Goal: Task Accomplishment & Management: Manage account settings

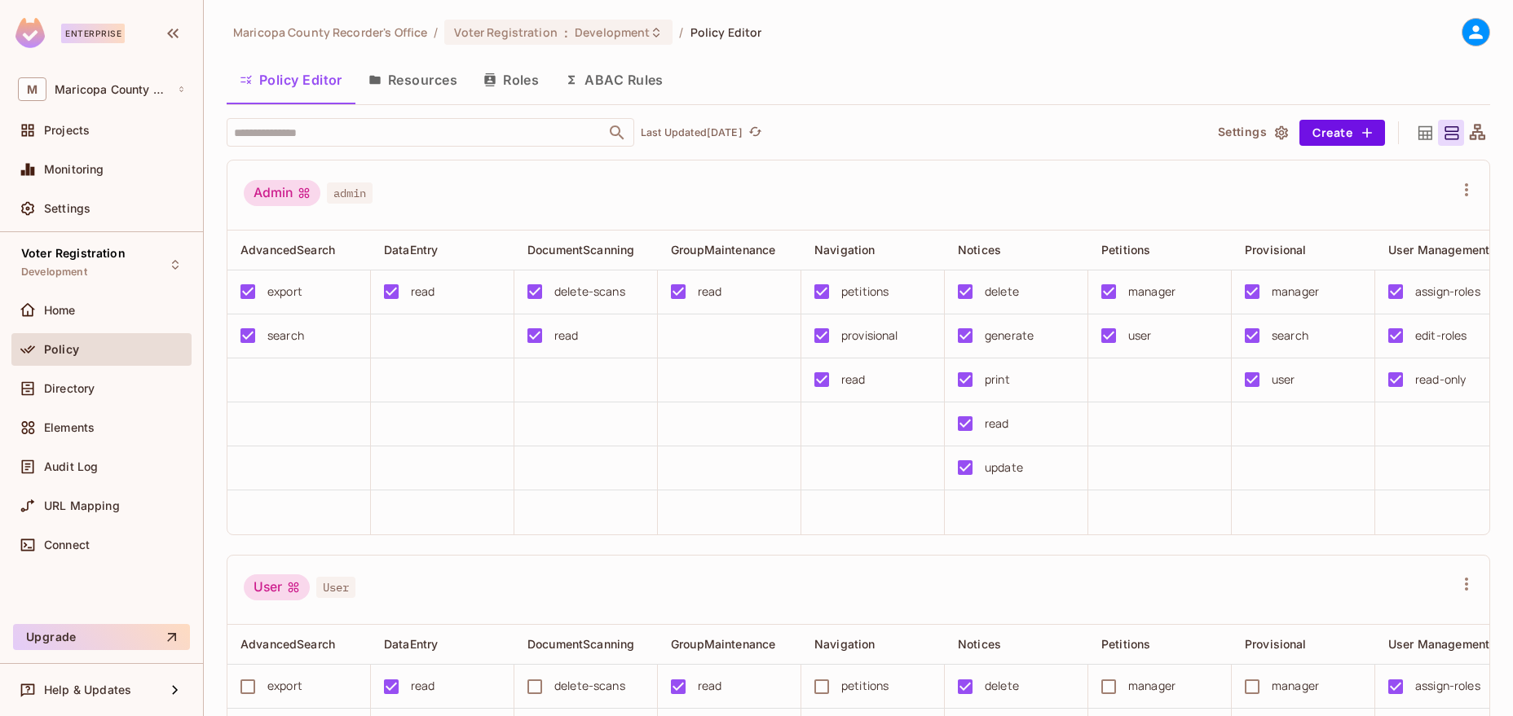
scroll to position [279, 0]
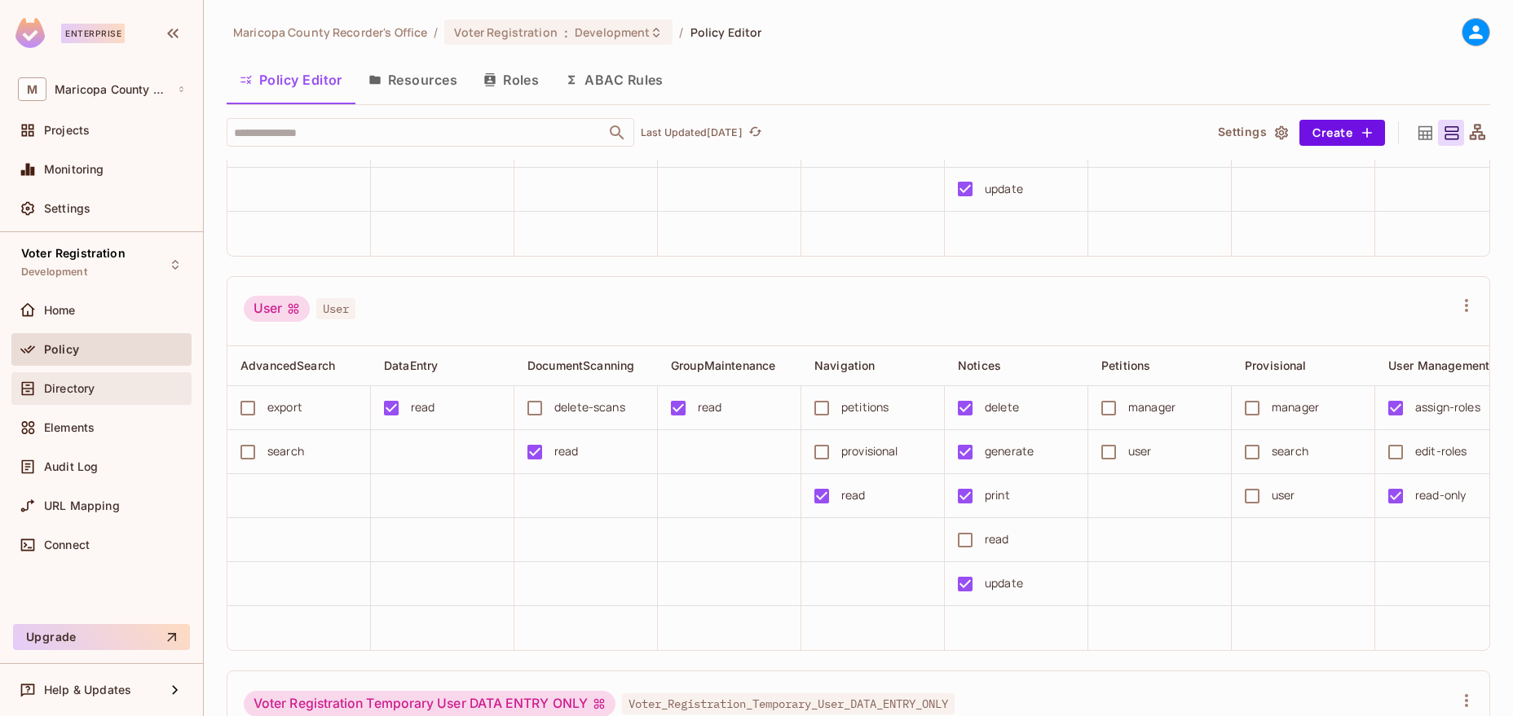
click at [79, 381] on div "Directory" at bounding box center [101, 389] width 167 height 20
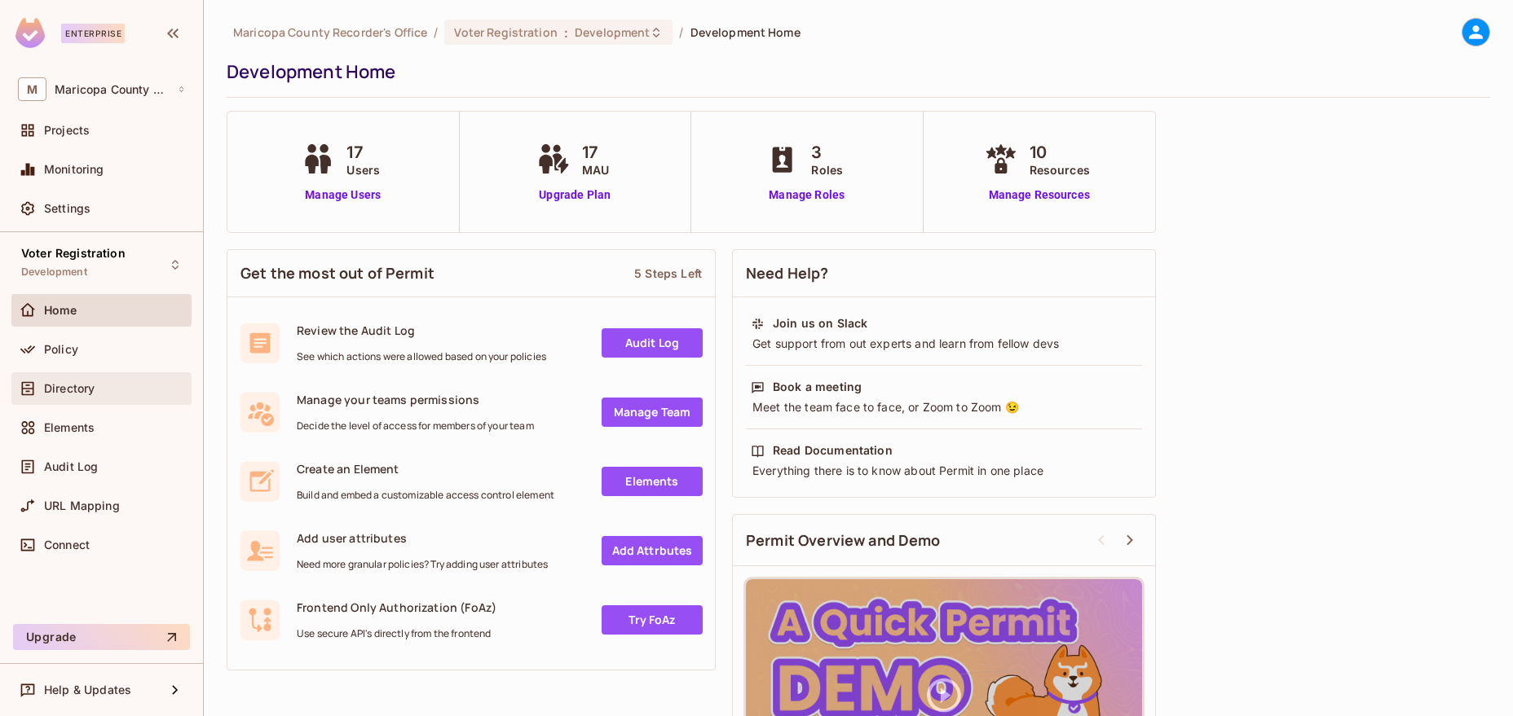
click at [68, 377] on div "Directory" at bounding box center [101, 388] width 180 height 33
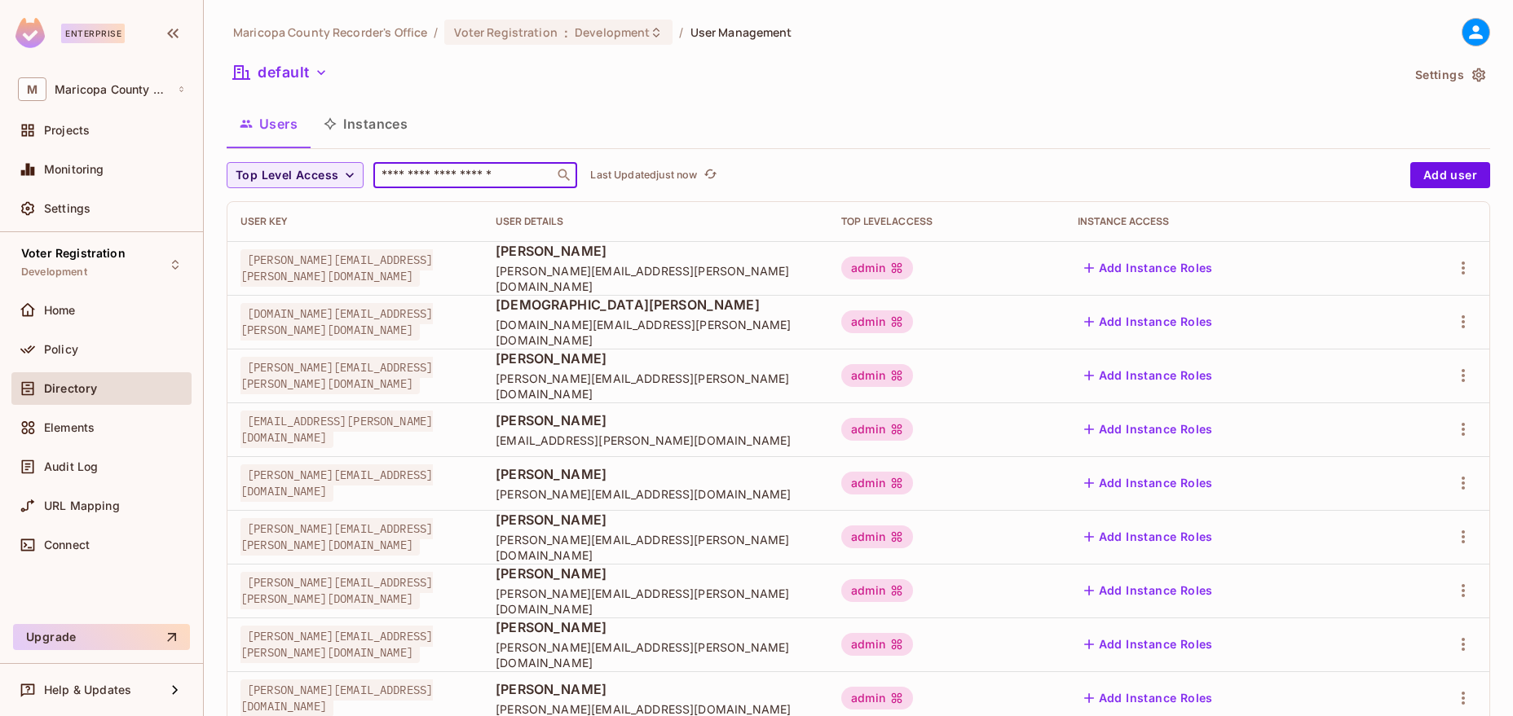
click at [430, 178] on input "text" at bounding box center [463, 175] width 171 height 16
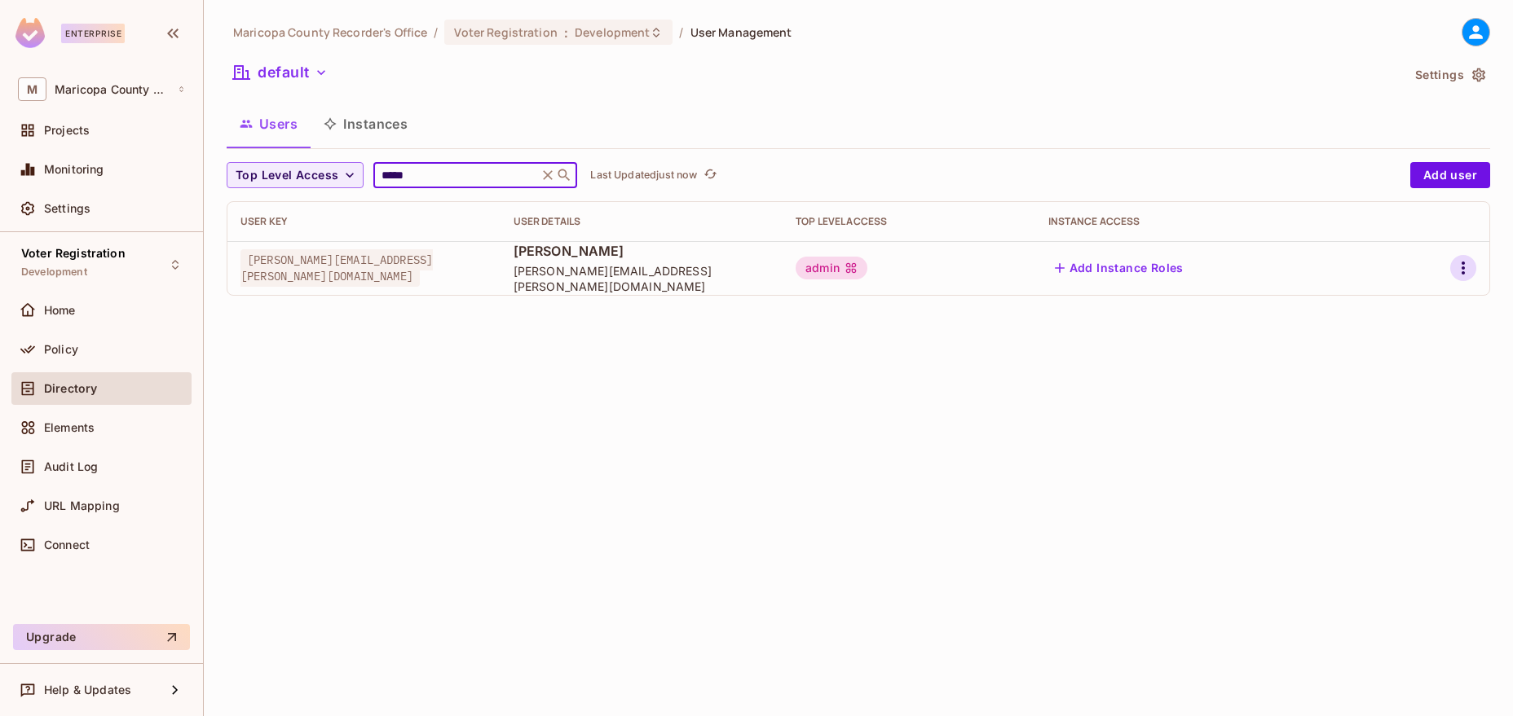
type input "*****"
click at [1470, 269] on icon "button" at bounding box center [1463, 268] width 20 height 20
click at [1412, 317] on li "Edit" at bounding box center [1392, 306] width 144 height 36
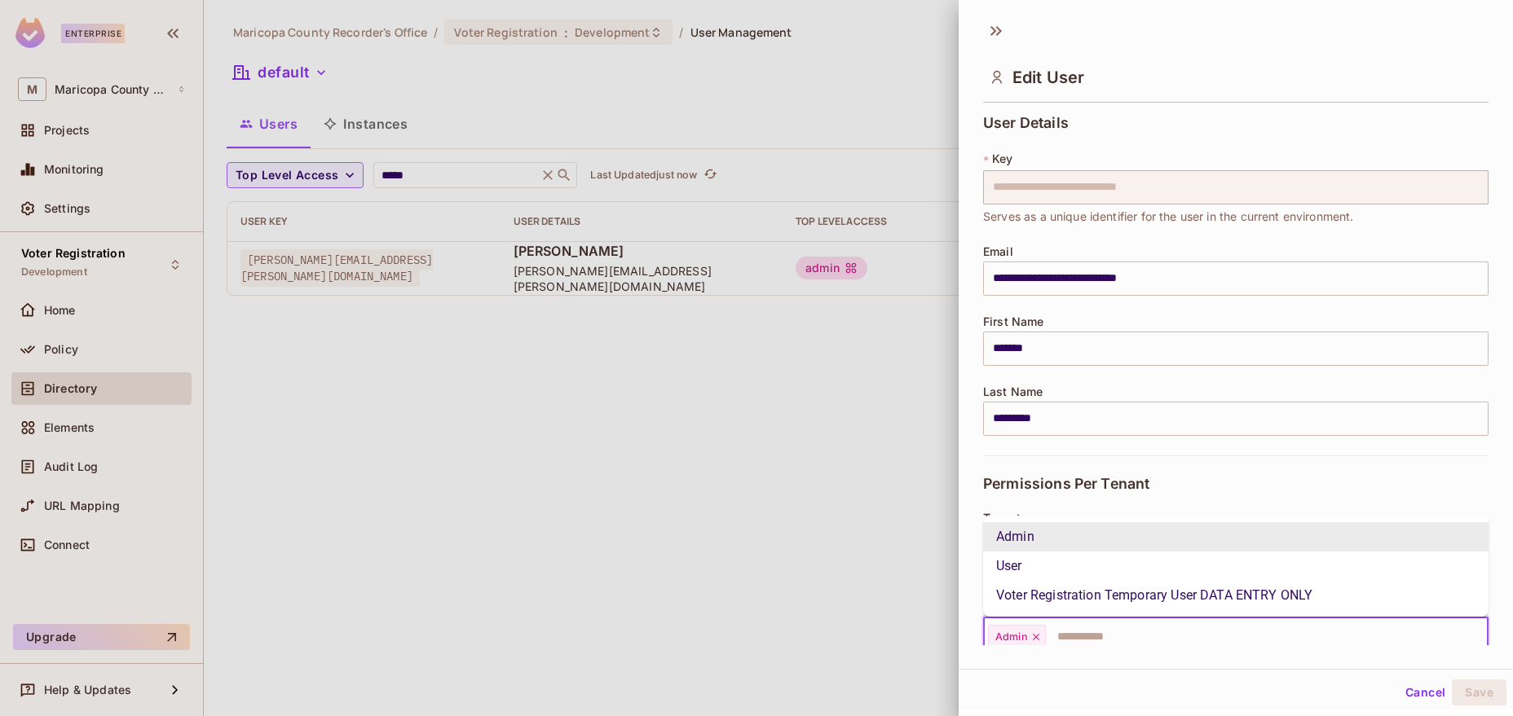
click at [1127, 638] on input "text" at bounding box center [1251, 637] width 409 height 33
click at [1081, 567] on li "User" at bounding box center [1235, 566] width 505 height 29
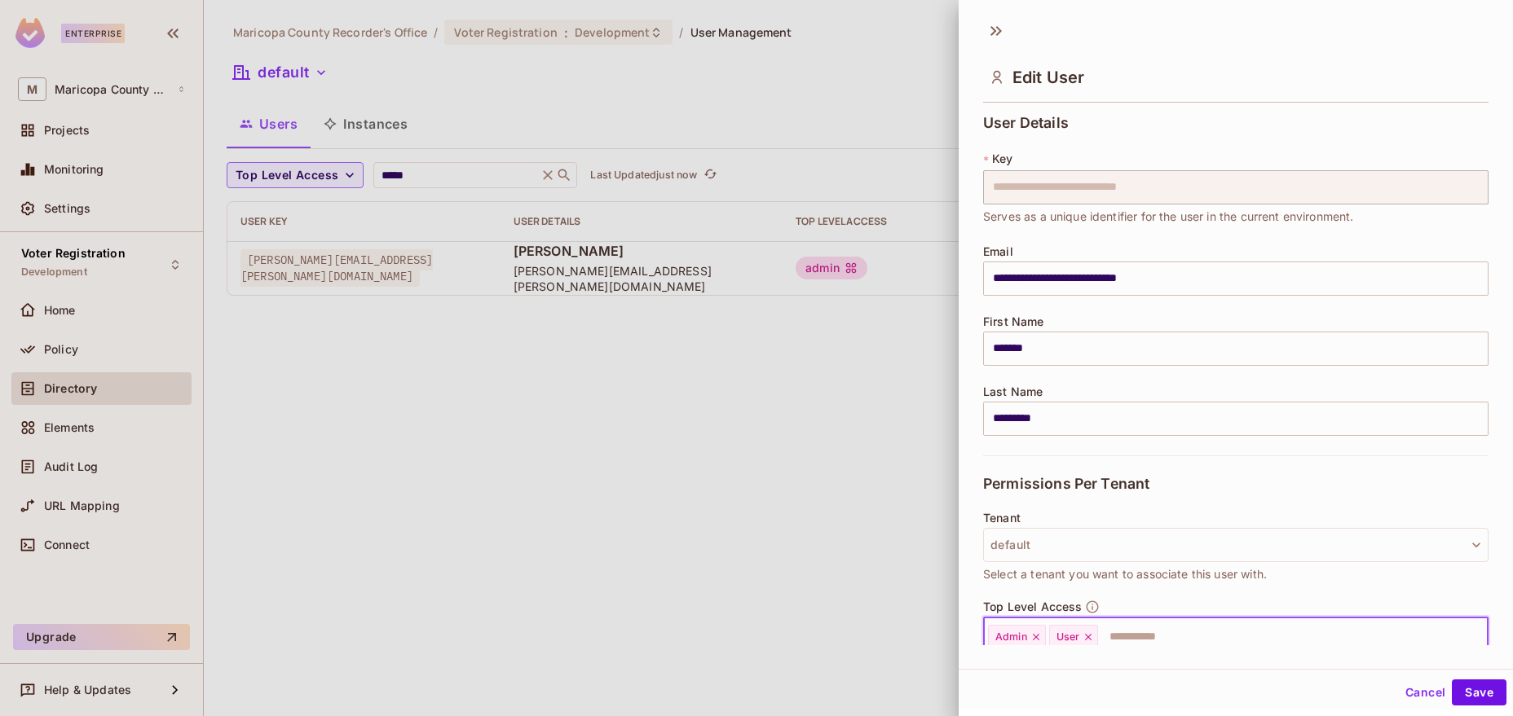
click at [1036, 637] on icon at bounding box center [1035, 637] width 11 height 11
click at [1487, 694] on button "Save" at bounding box center [1479, 693] width 55 height 26
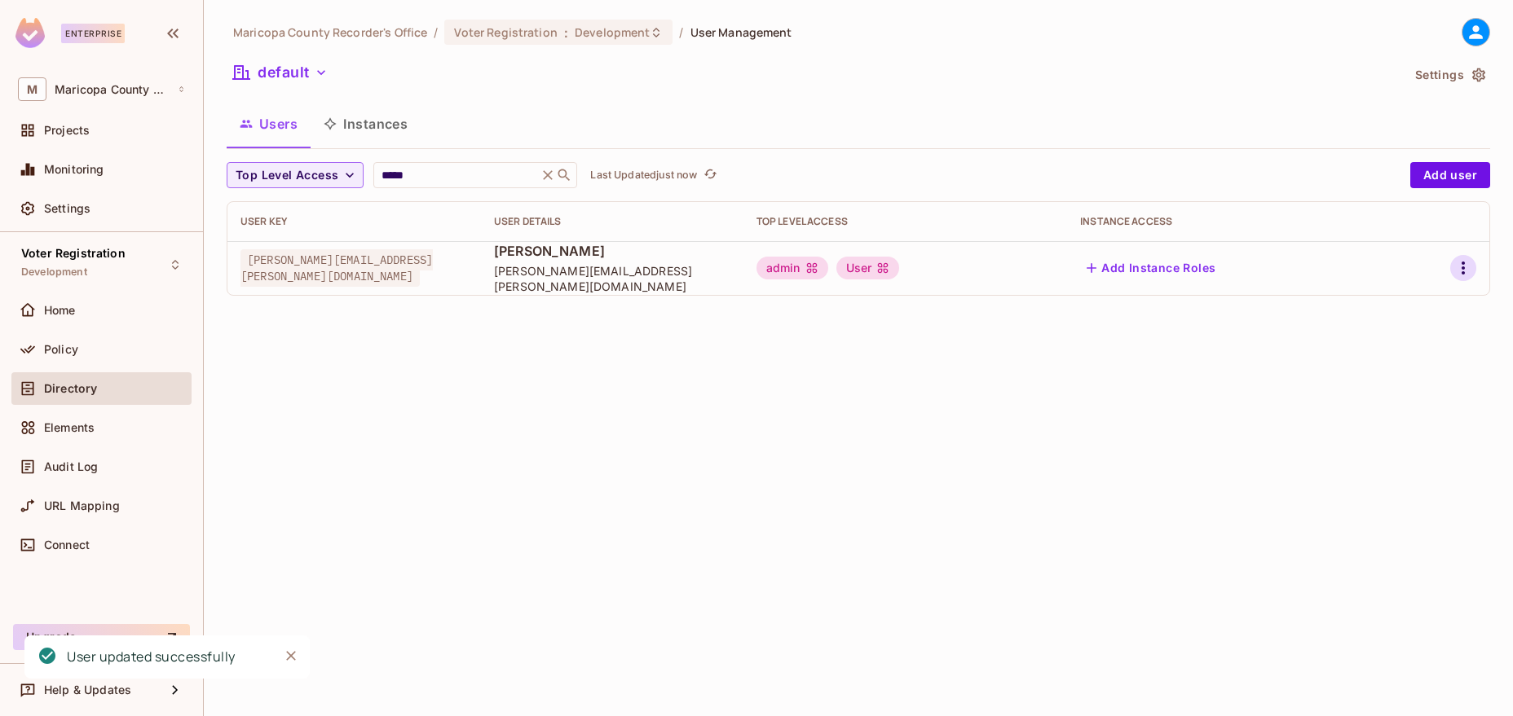
click at [1460, 267] on icon "button" at bounding box center [1463, 268] width 20 height 20
click at [1413, 299] on li "Edit" at bounding box center [1392, 306] width 144 height 36
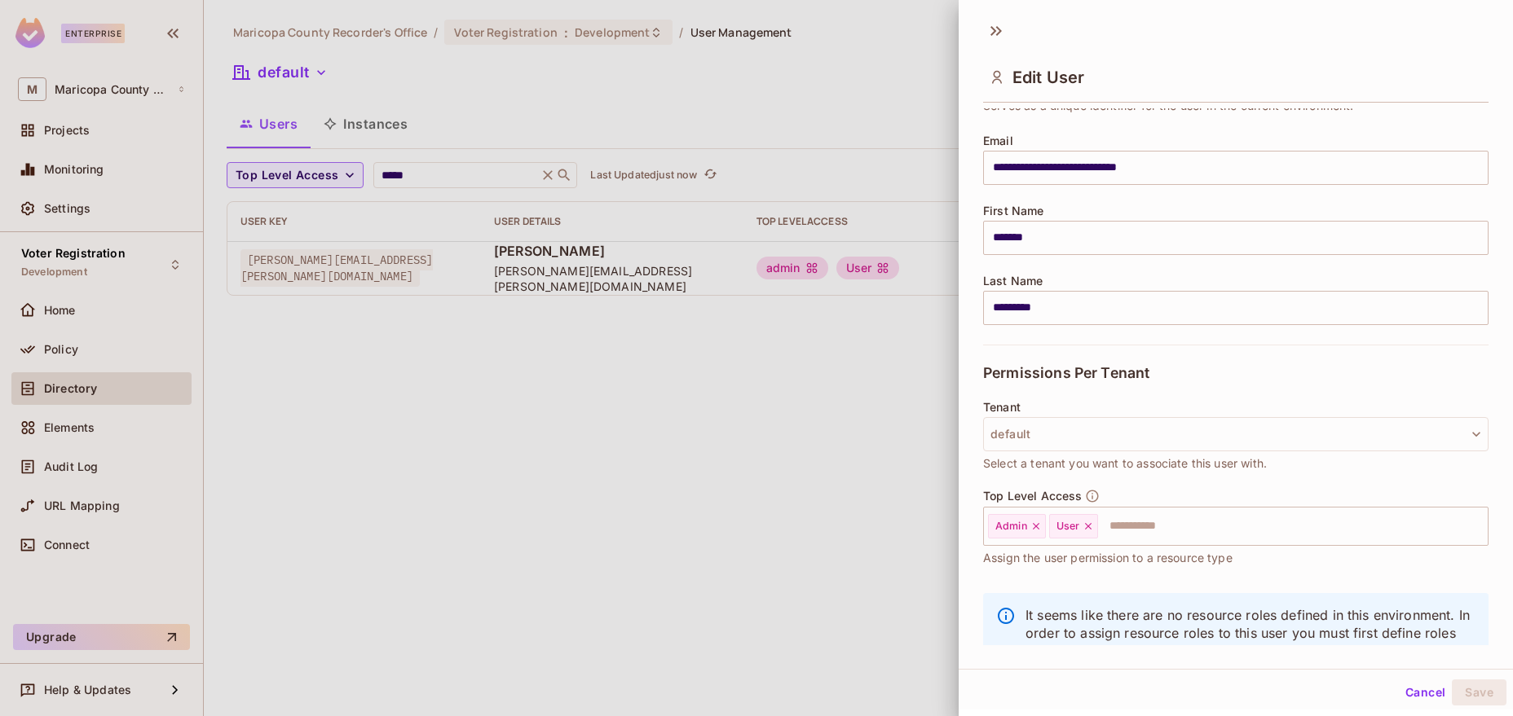
scroll to position [165, 0]
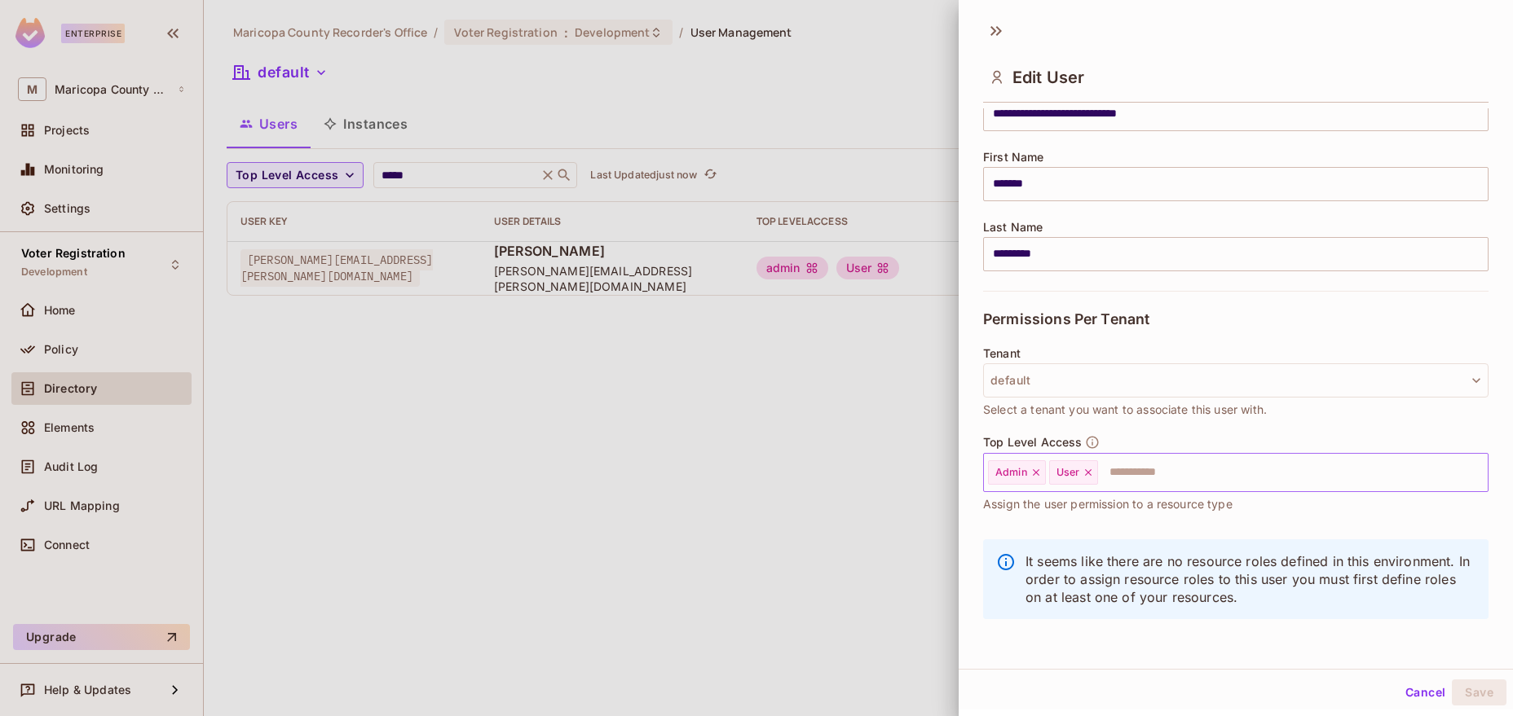
click at [1032, 474] on icon at bounding box center [1035, 472] width 11 height 11
click at [1483, 683] on button "Save" at bounding box center [1479, 693] width 55 height 26
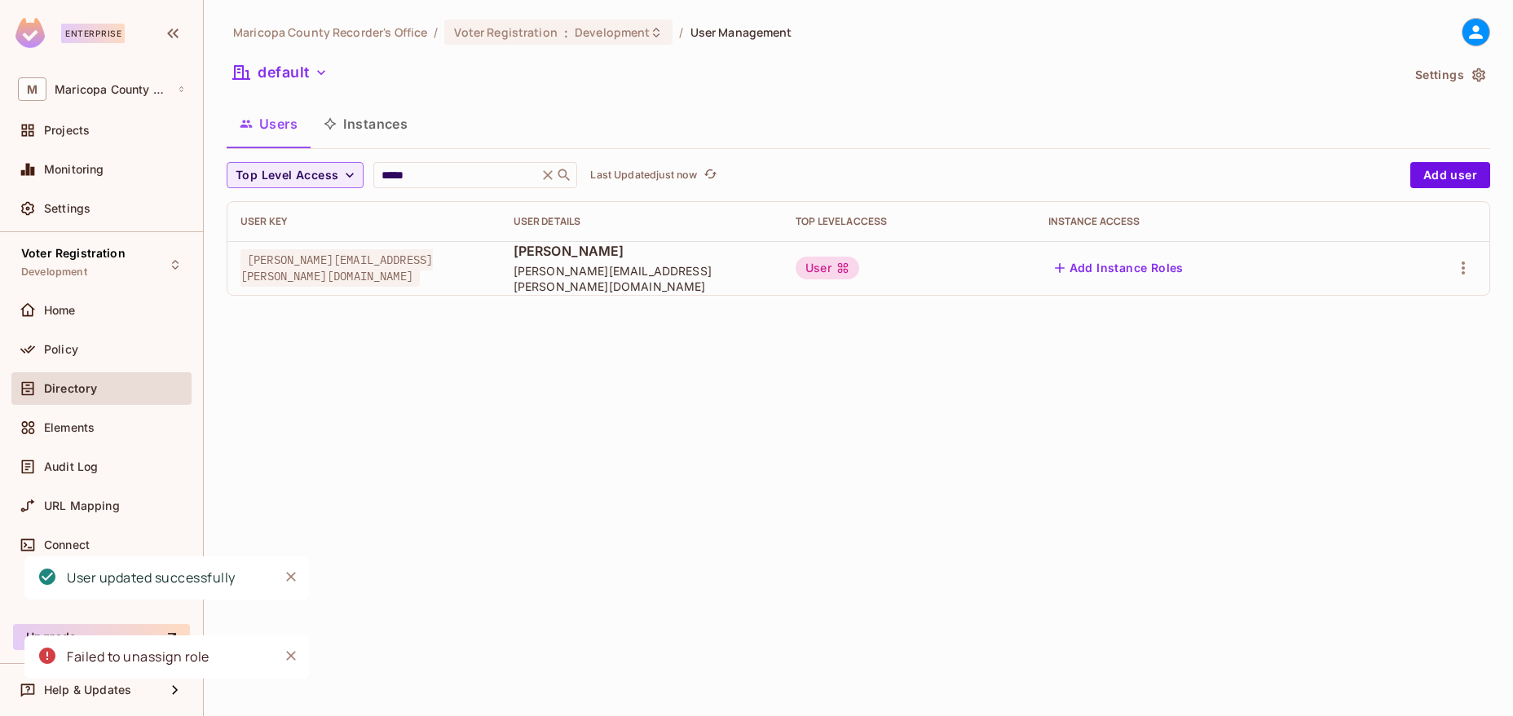
click at [1093, 449] on div "Maricopa County Recorder's Office / Voter Registration : Development / User Man…" at bounding box center [858, 358] width 1309 height 716
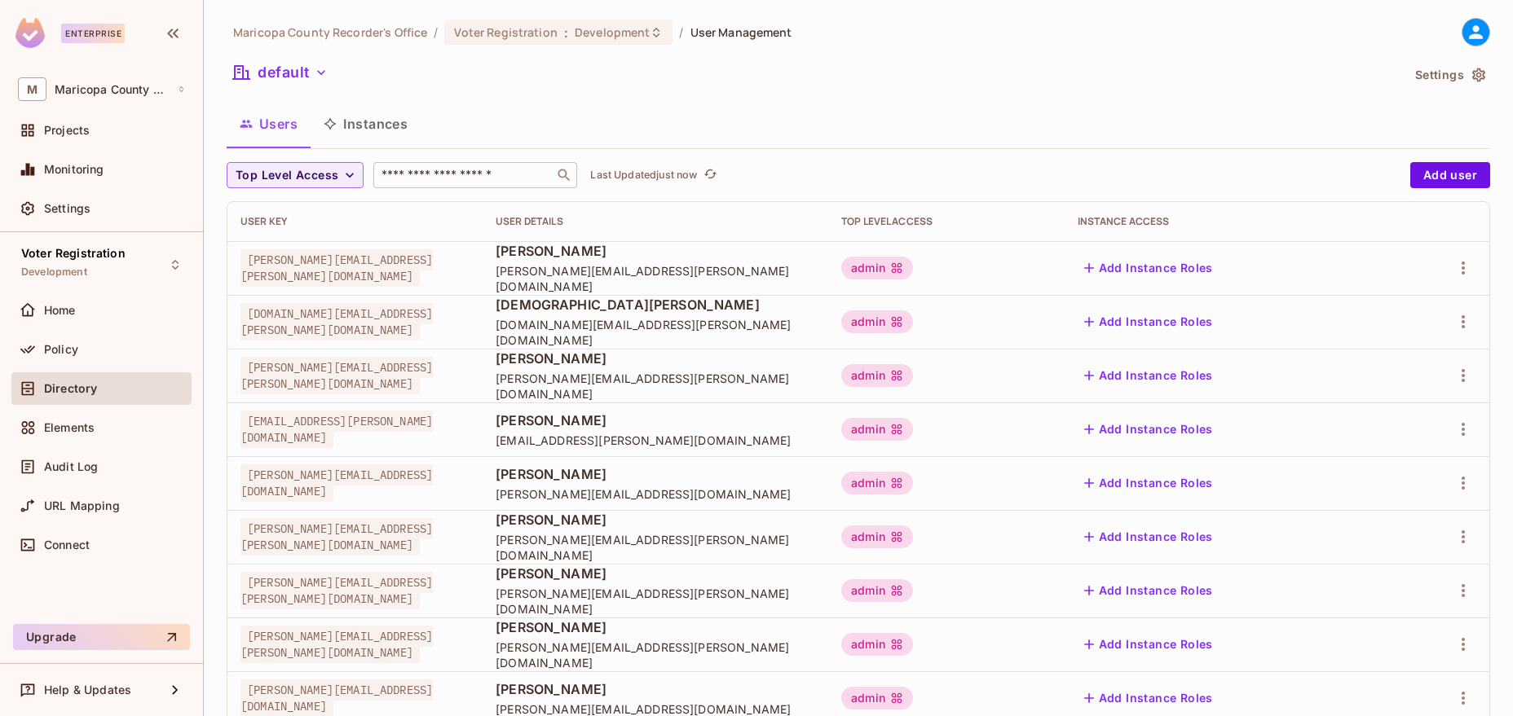
click at [489, 178] on input "text" at bounding box center [463, 175] width 171 height 16
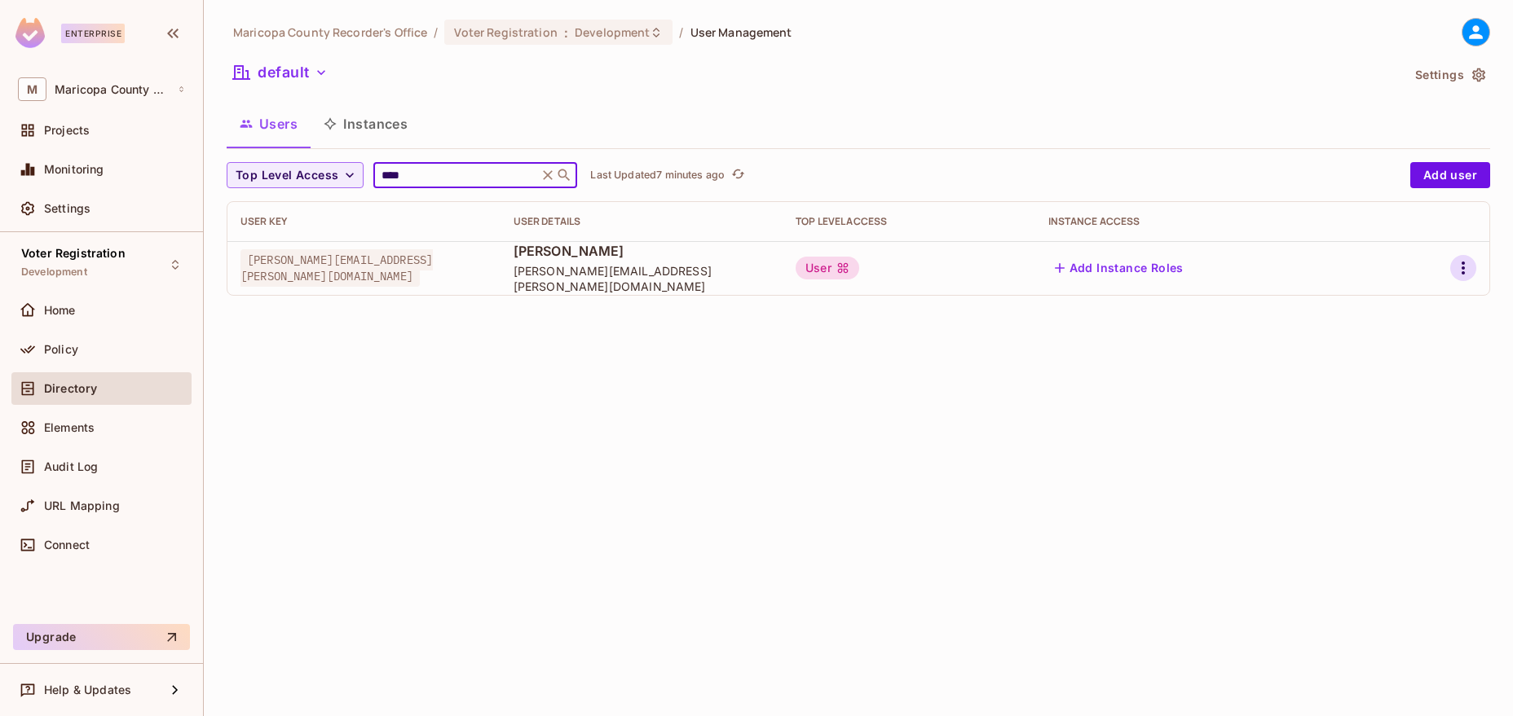
type input "****"
click at [1458, 272] on icon "button" at bounding box center [1463, 268] width 20 height 20
click at [1412, 299] on li "Edit" at bounding box center [1392, 306] width 144 height 36
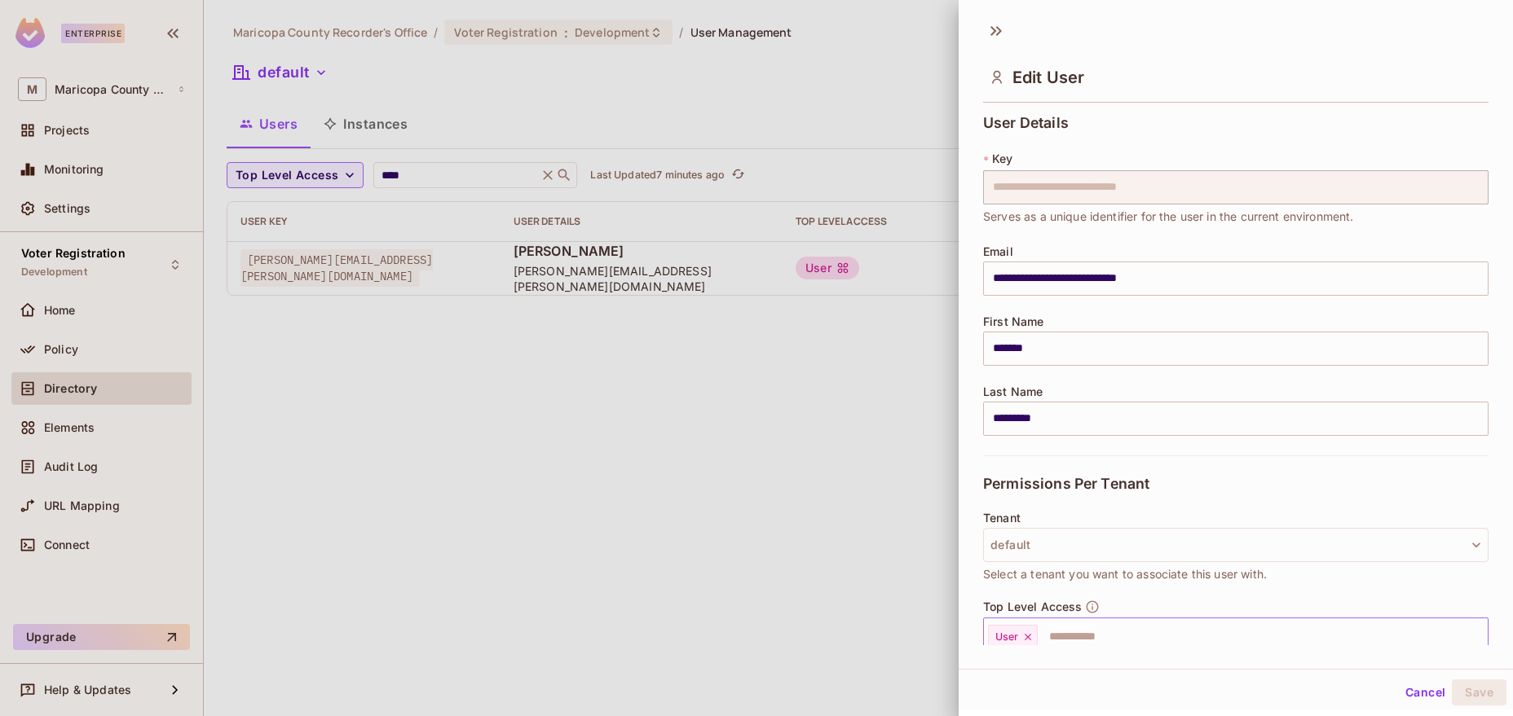
click at [1104, 624] on input "text" at bounding box center [1247, 637] width 417 height 33
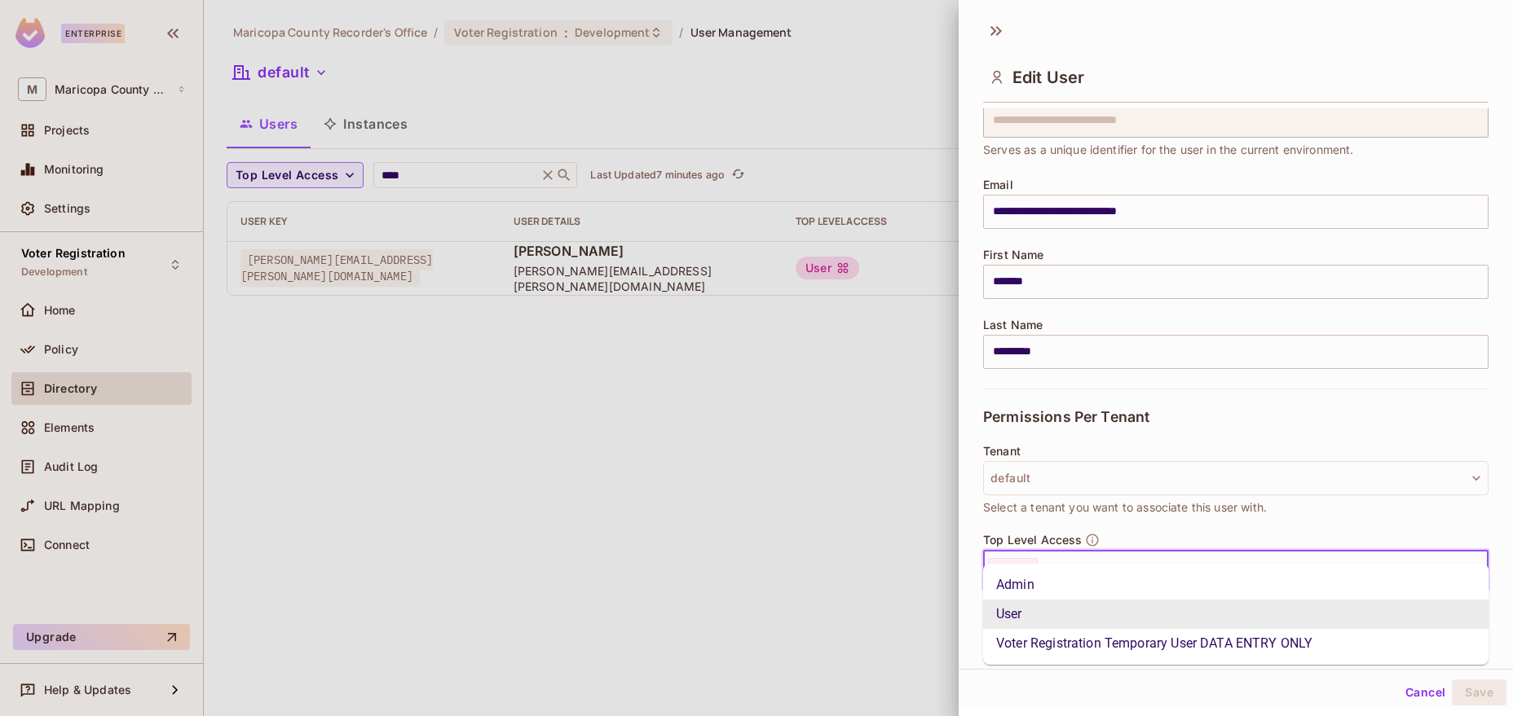
scroll to position [93, 0]
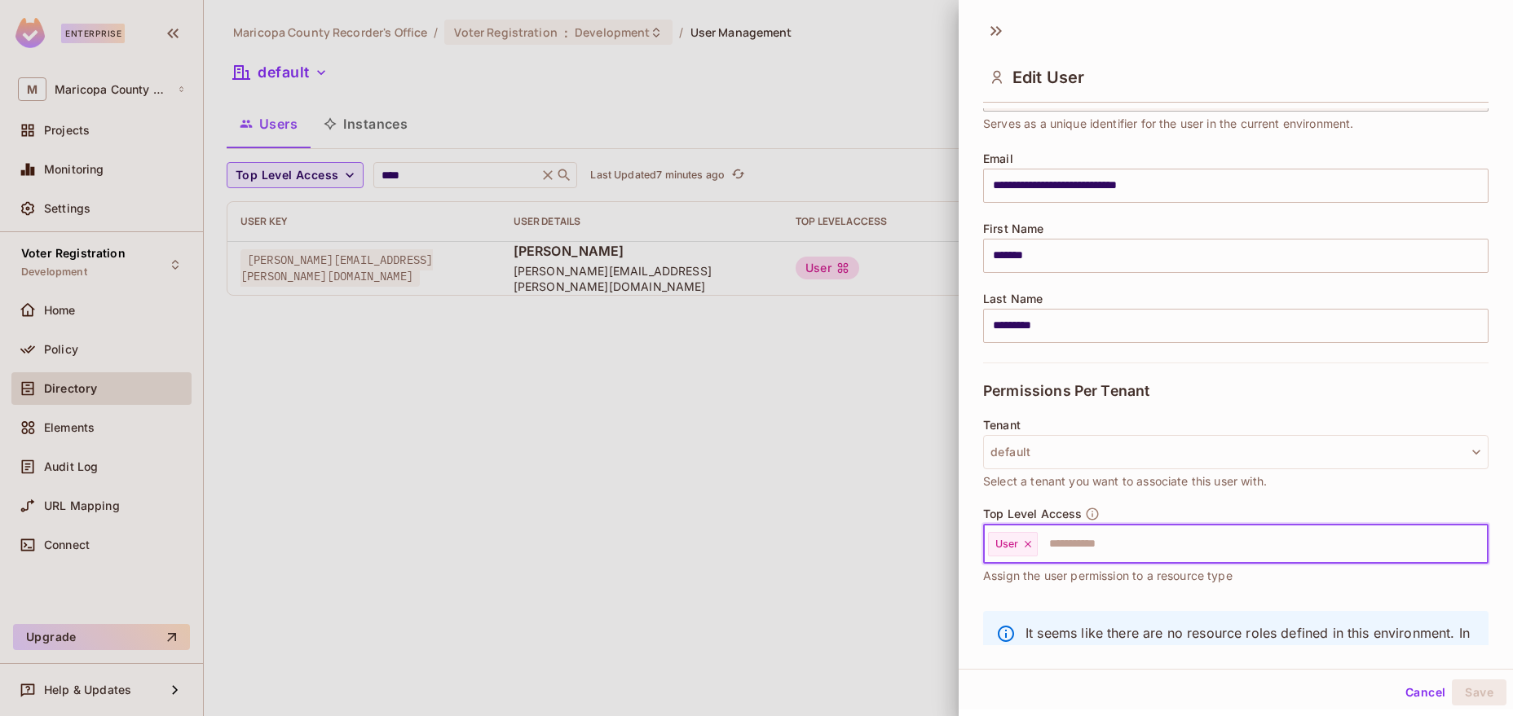
click at [1166, 541] on input "text" at bounding box center [1247, 544] width 417 height 33
click at [1170, 540] on input "text" at bounding box center [1247, 544] width 417 height 33
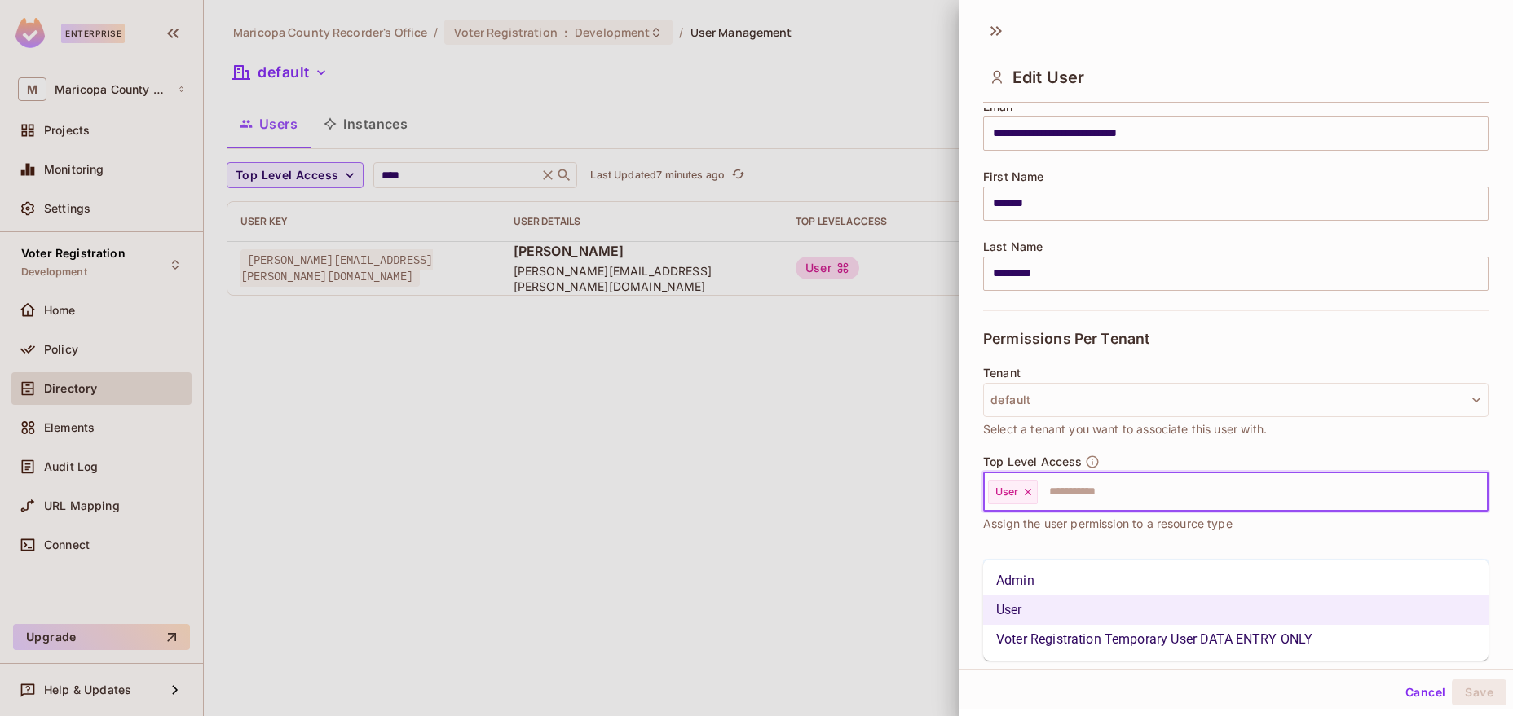
scroll to position [165, 0]
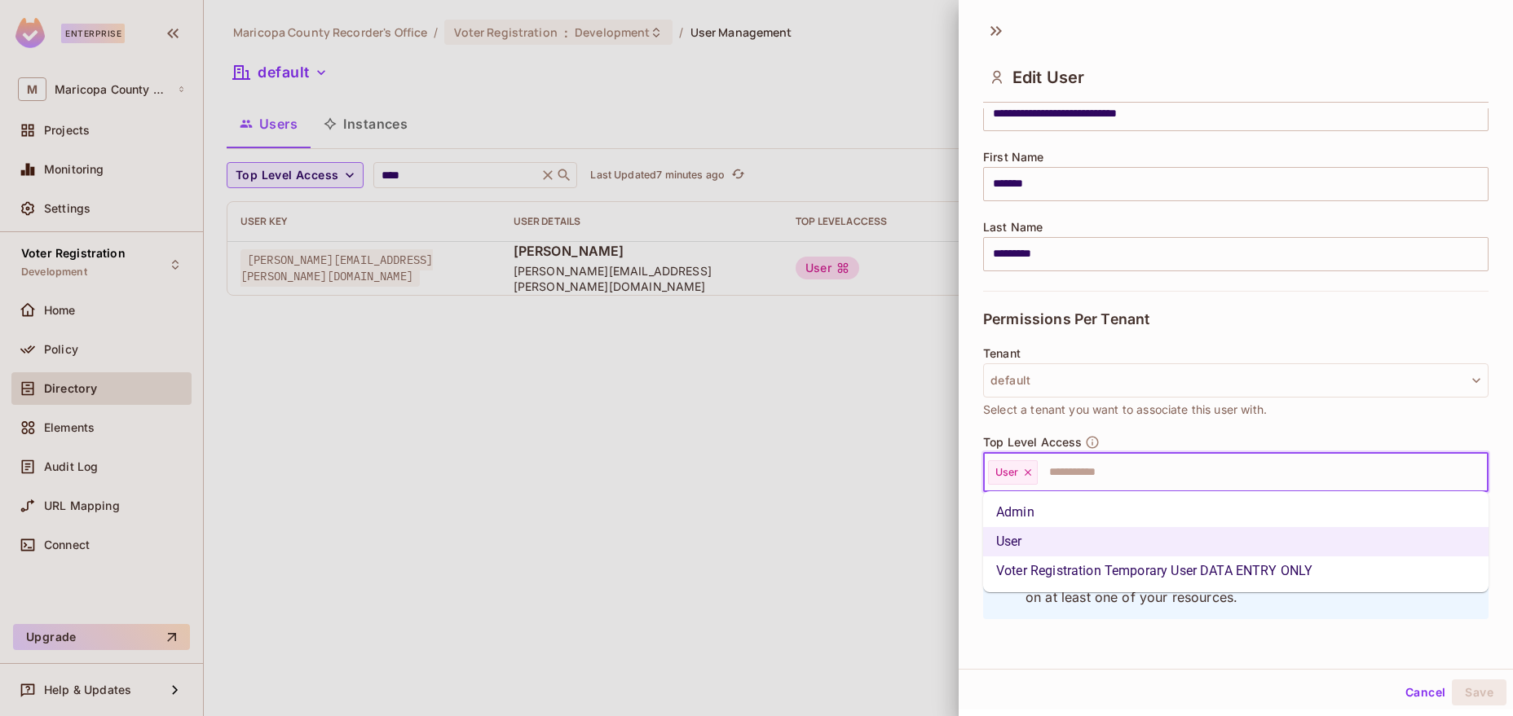
click at [1144, 566] on li "Voter Registration Temporary User DATA ENTRY ONLY" at bounding box center [1235, 571] width 505 height 29
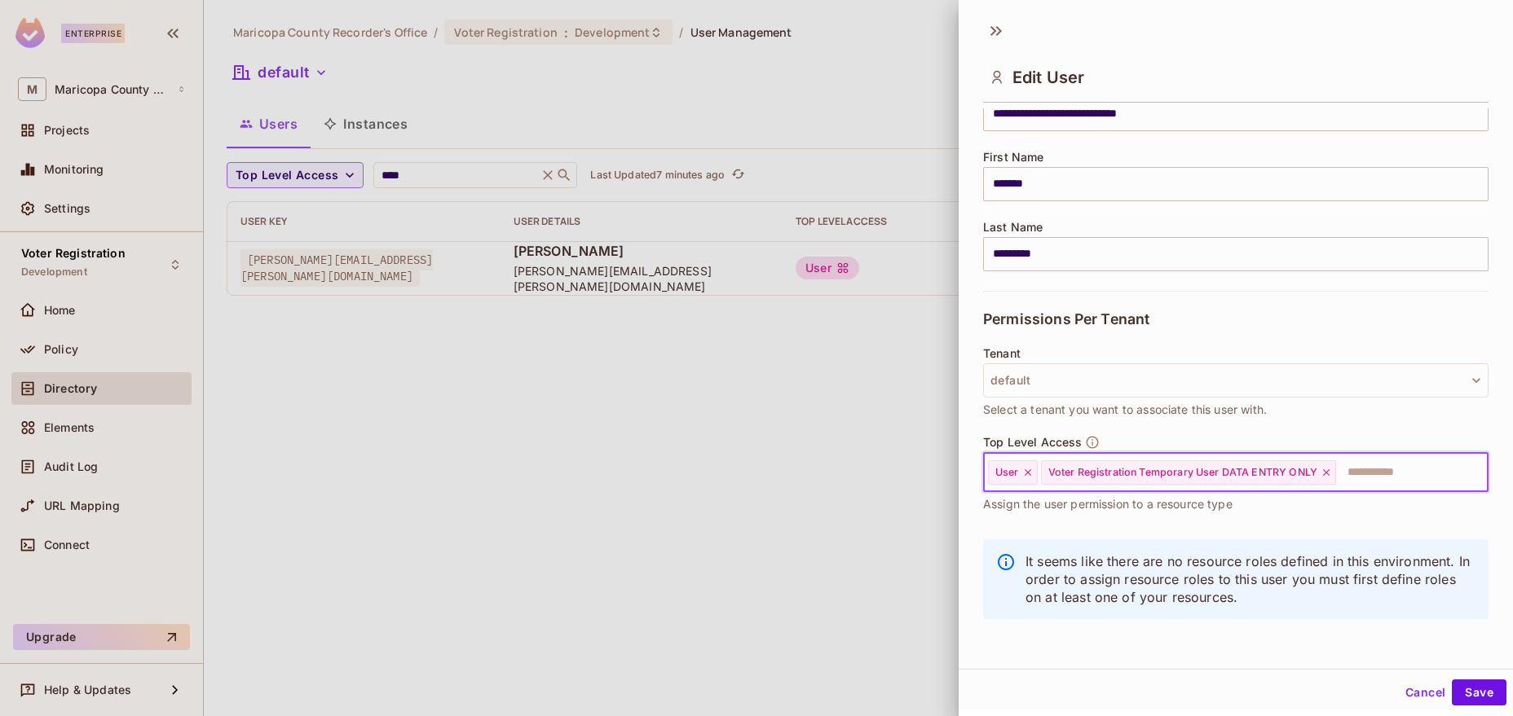
click at [1025, 470] on icon at bounding box center [1027, 472] width 11 height 11
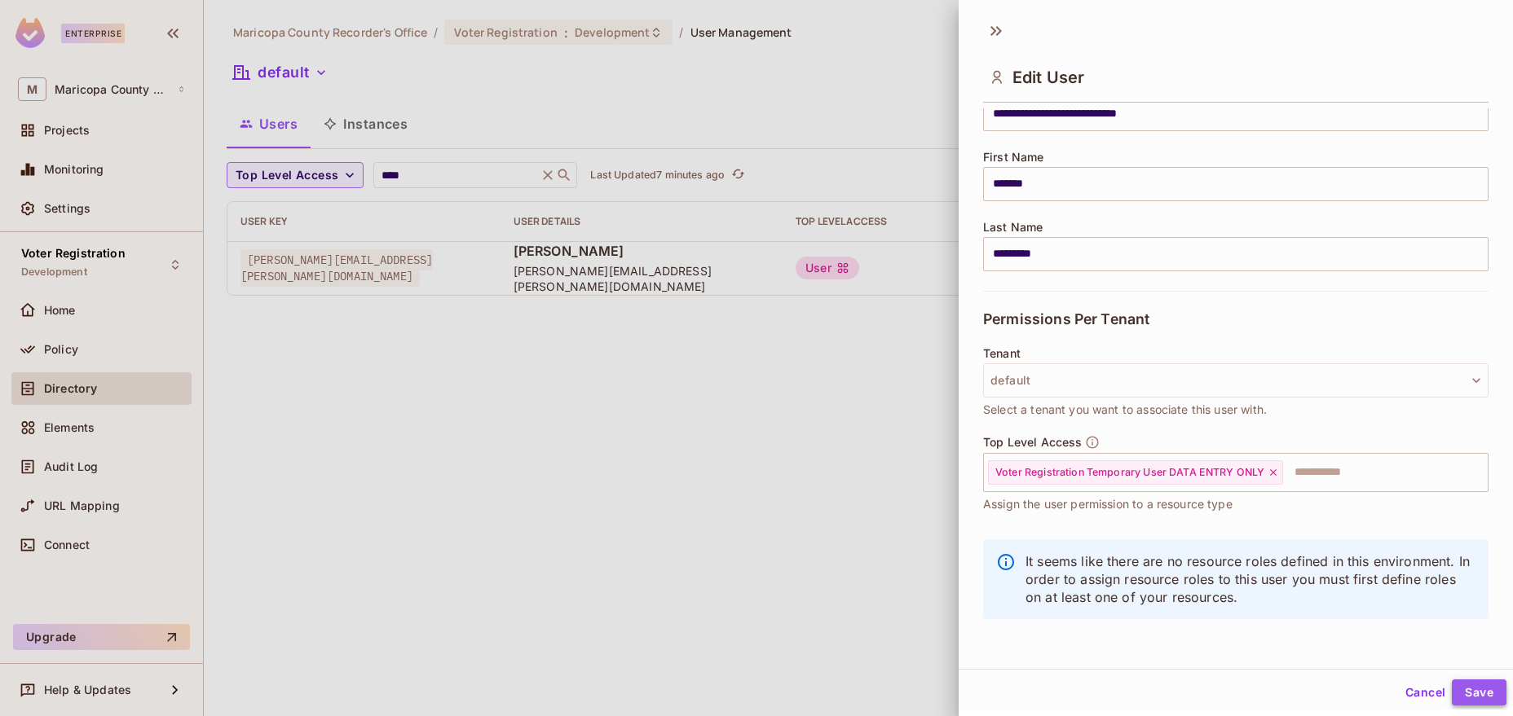
click at [1474, 689] on button "Save" at bounding box center [1479, 693] width 55 height 26
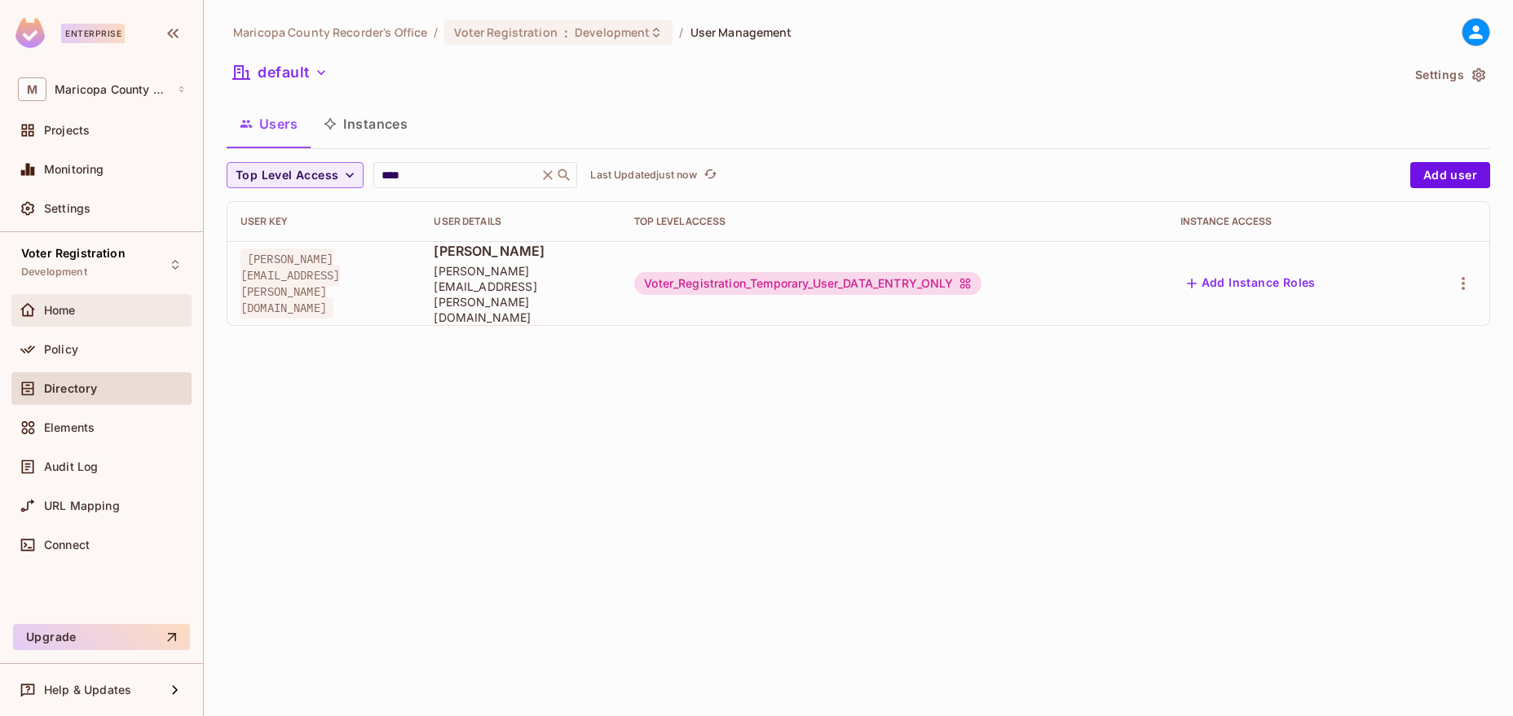
click at [85, 318] on div "Home" at bounding box center [101, 311] width 167 height 20
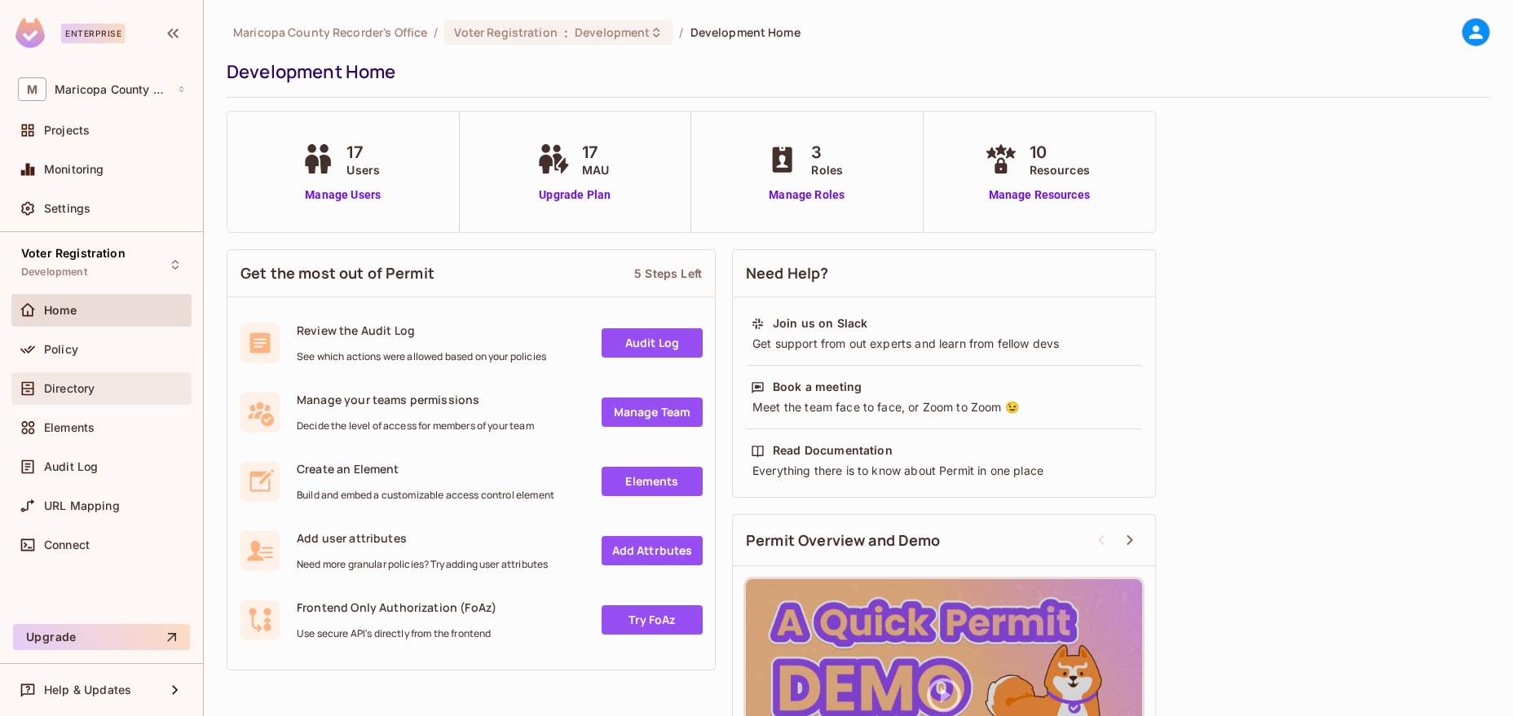
click at [88, 381] on div "Directory" at bounding box center [101, 389] width 167 height 20
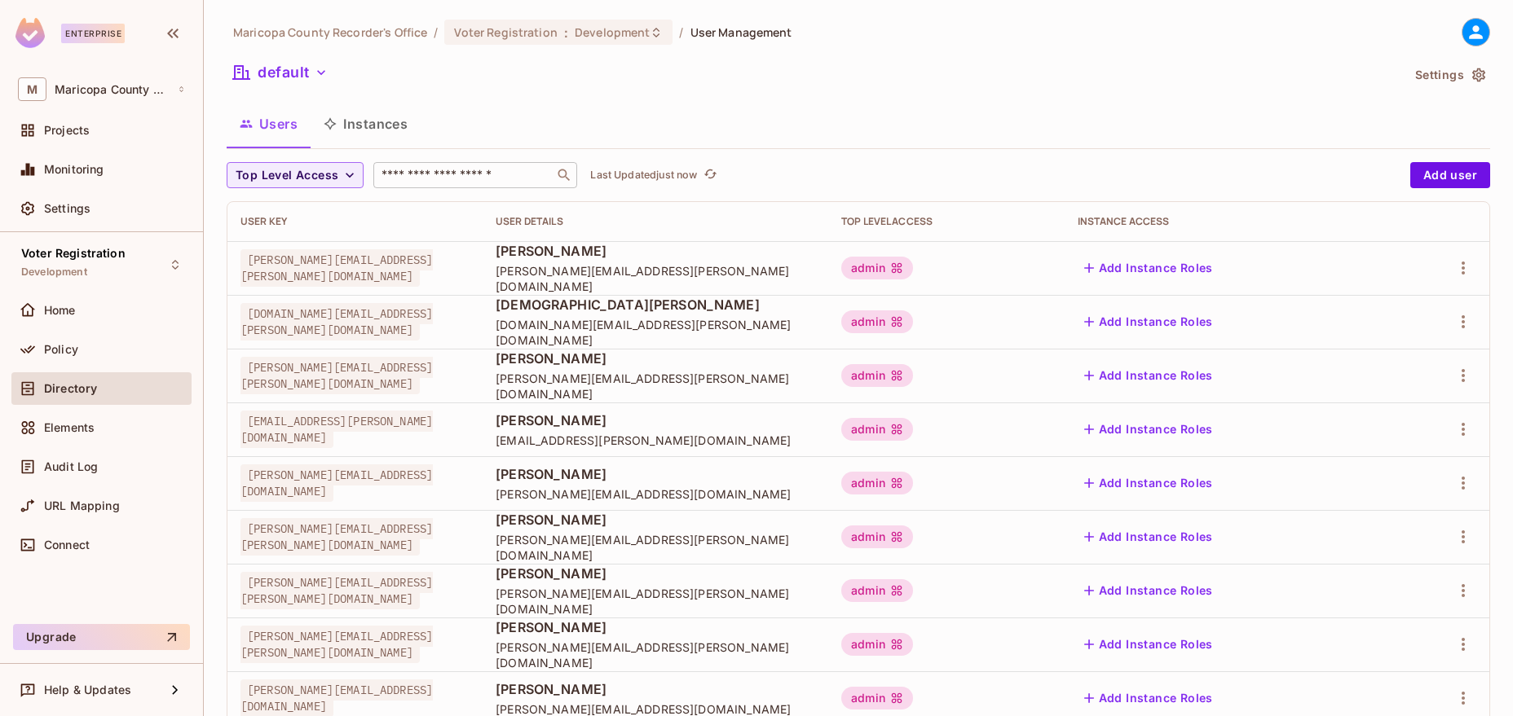
click at [434, 182] on input "text" at bounding box center [463, 175] width 171 height 16
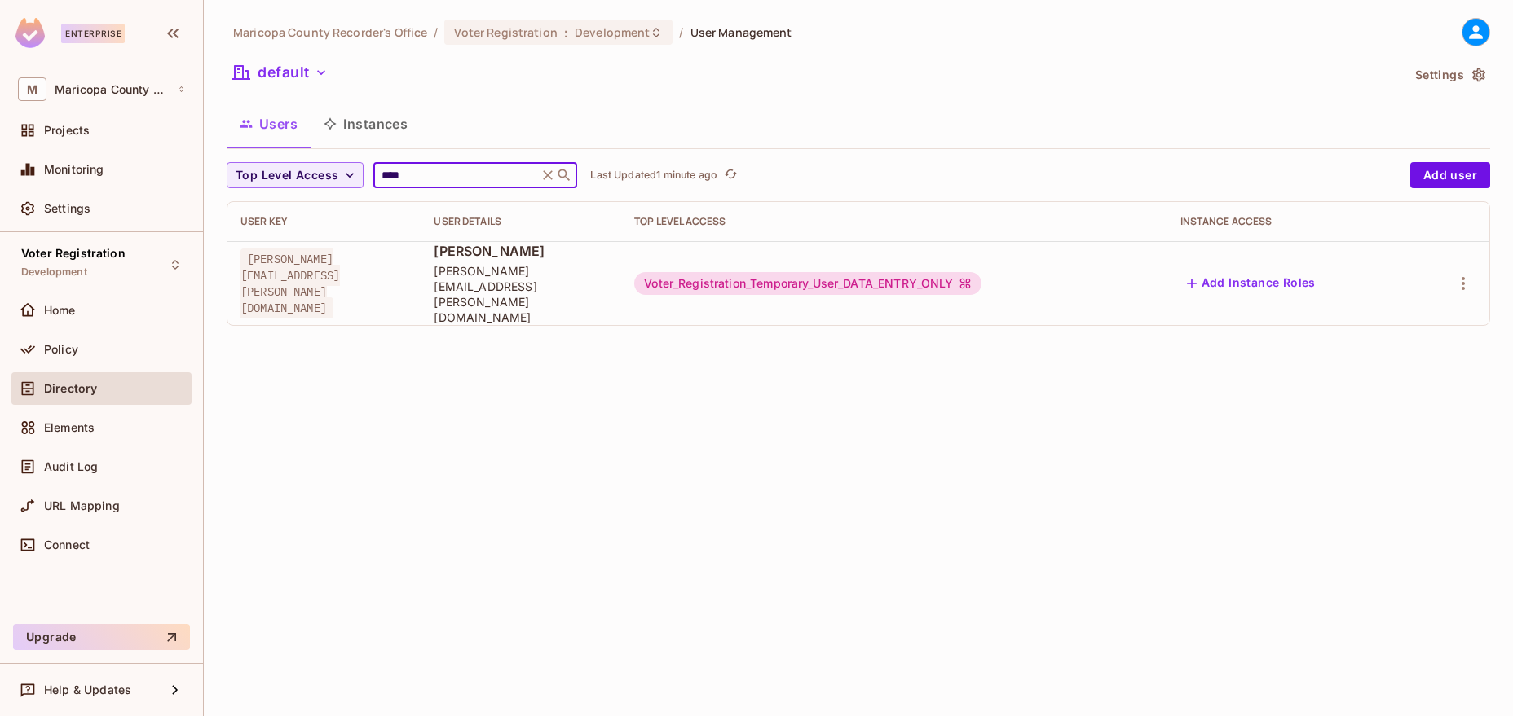
type input "****"
click at [1472, 274] on icon "button" at bounding box center [1463, 284] width 20 height 20
click at [1402, 313] on li "Edit" at bounding box center [1392, 306] width 144 height 36
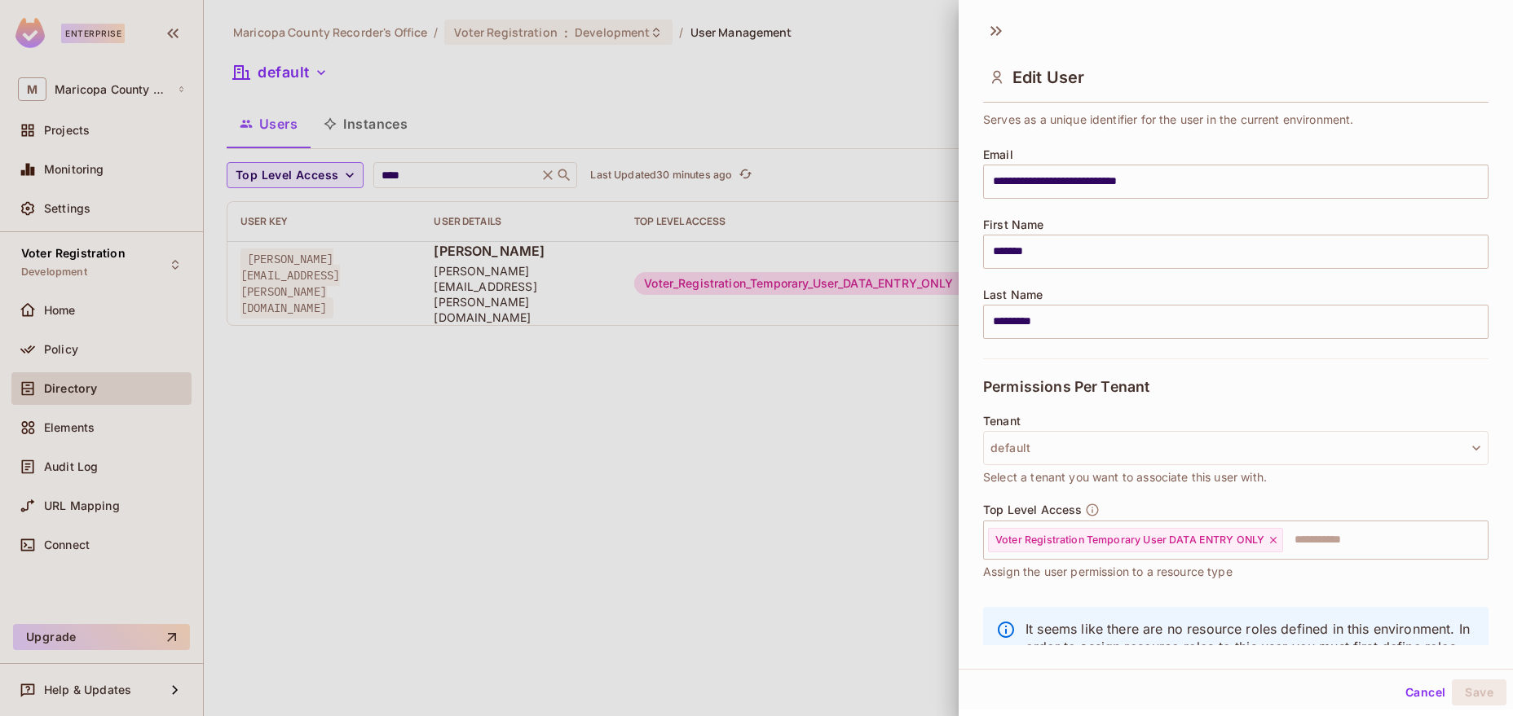
scroll to position [165, 0]
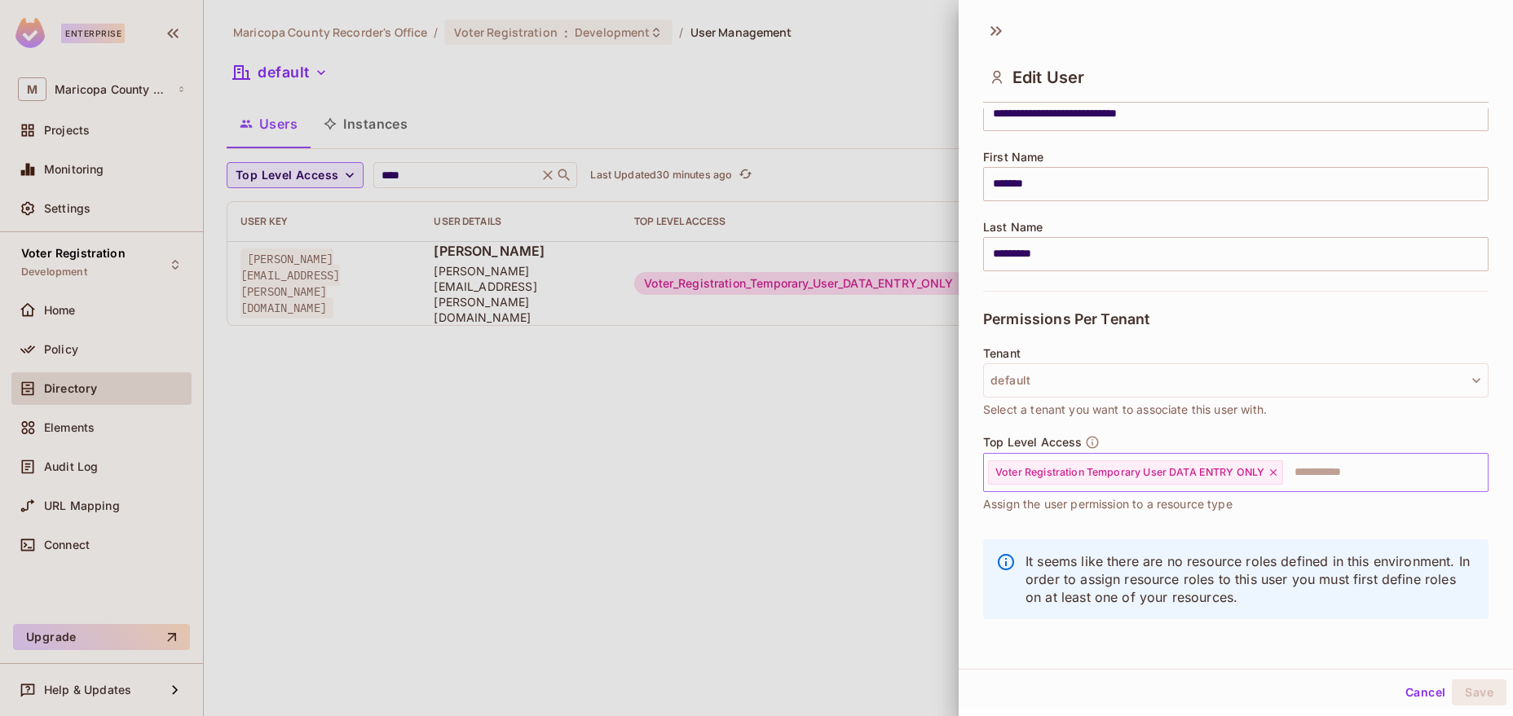
click at [1272, 472] on icon at bounding box center [1272, 472] width 11 height 11
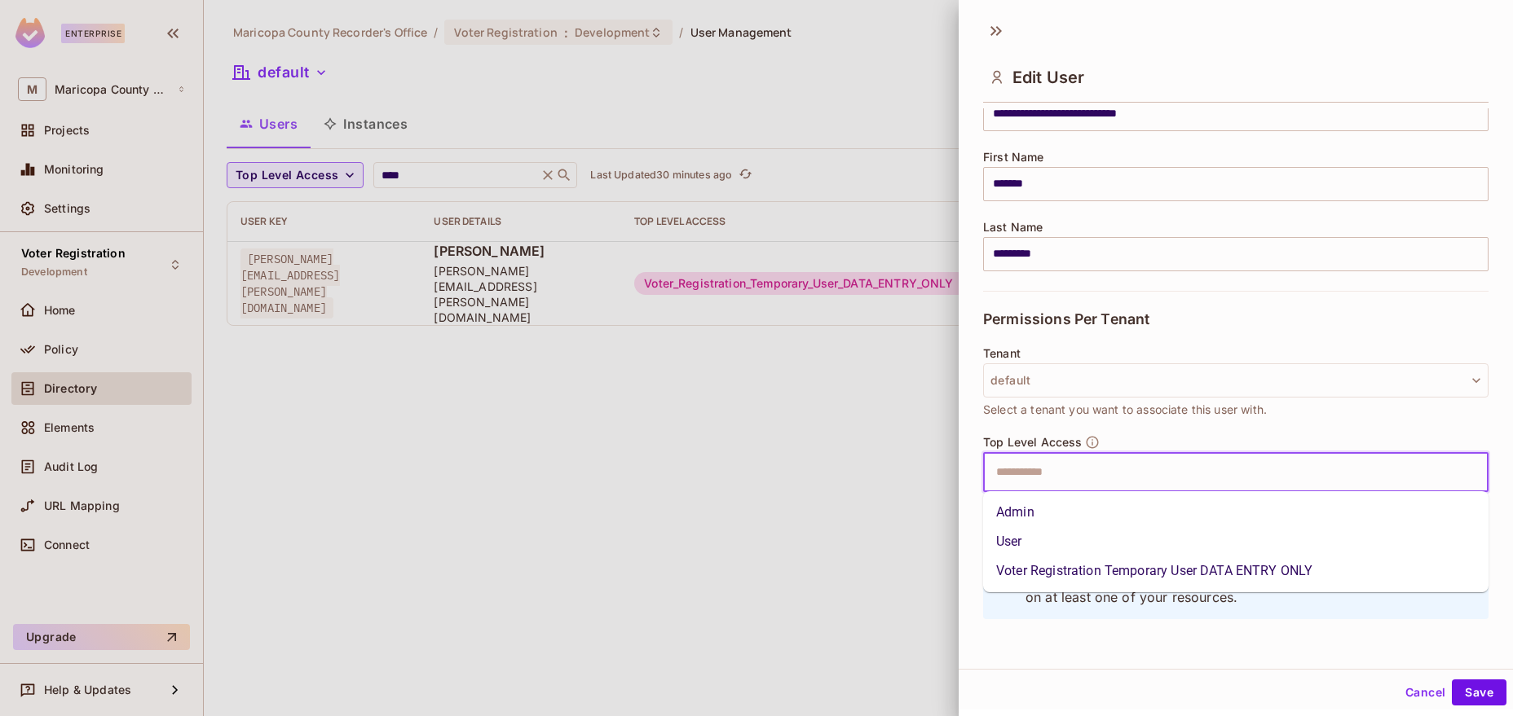
click at [1144, 470] on input "text" at bounding box center [1221, 472] width 470 height 33
click at [1113, 513] on li "Admin" at bounding box center [1235, 512] width 505 height 29
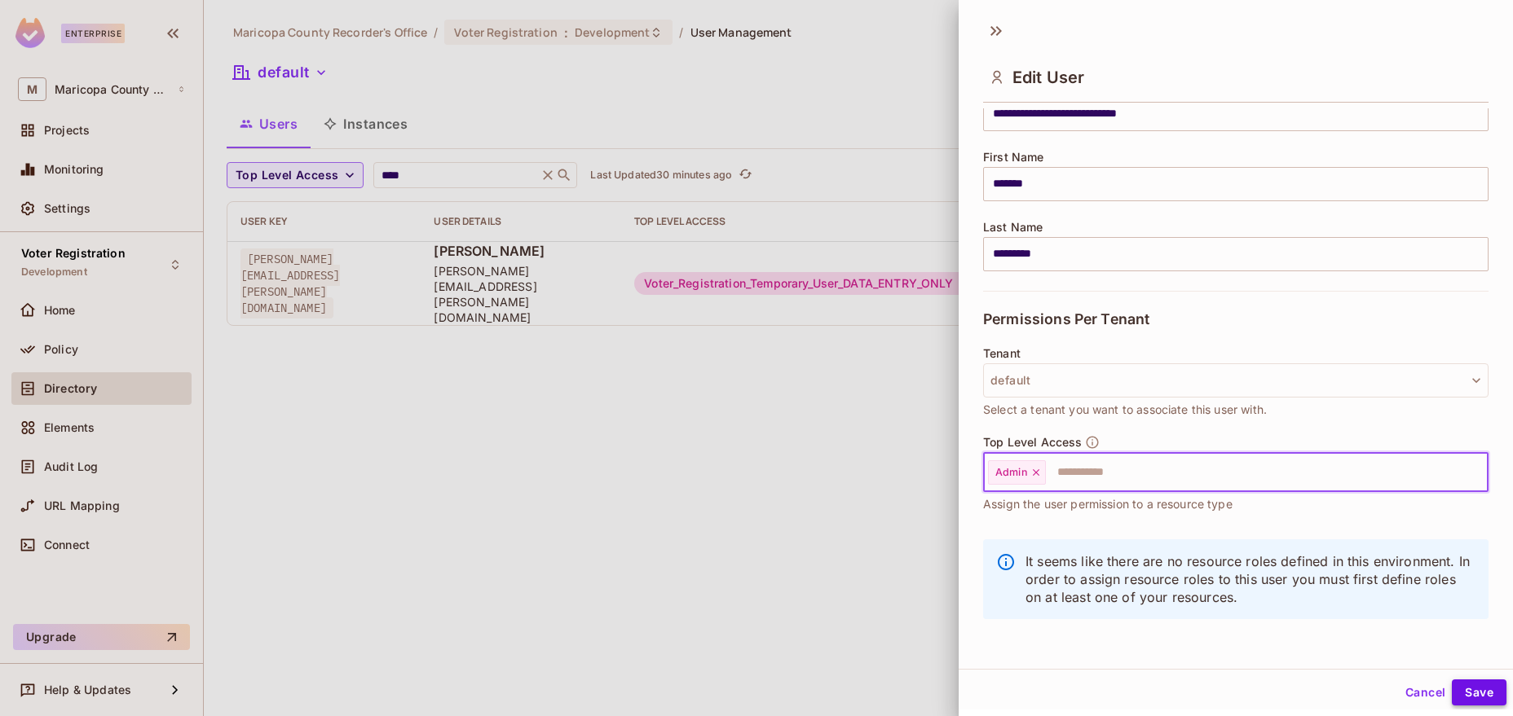
click at [1489, 690] on button "Save" at bounding box center [1479, 693] width 55 height 26
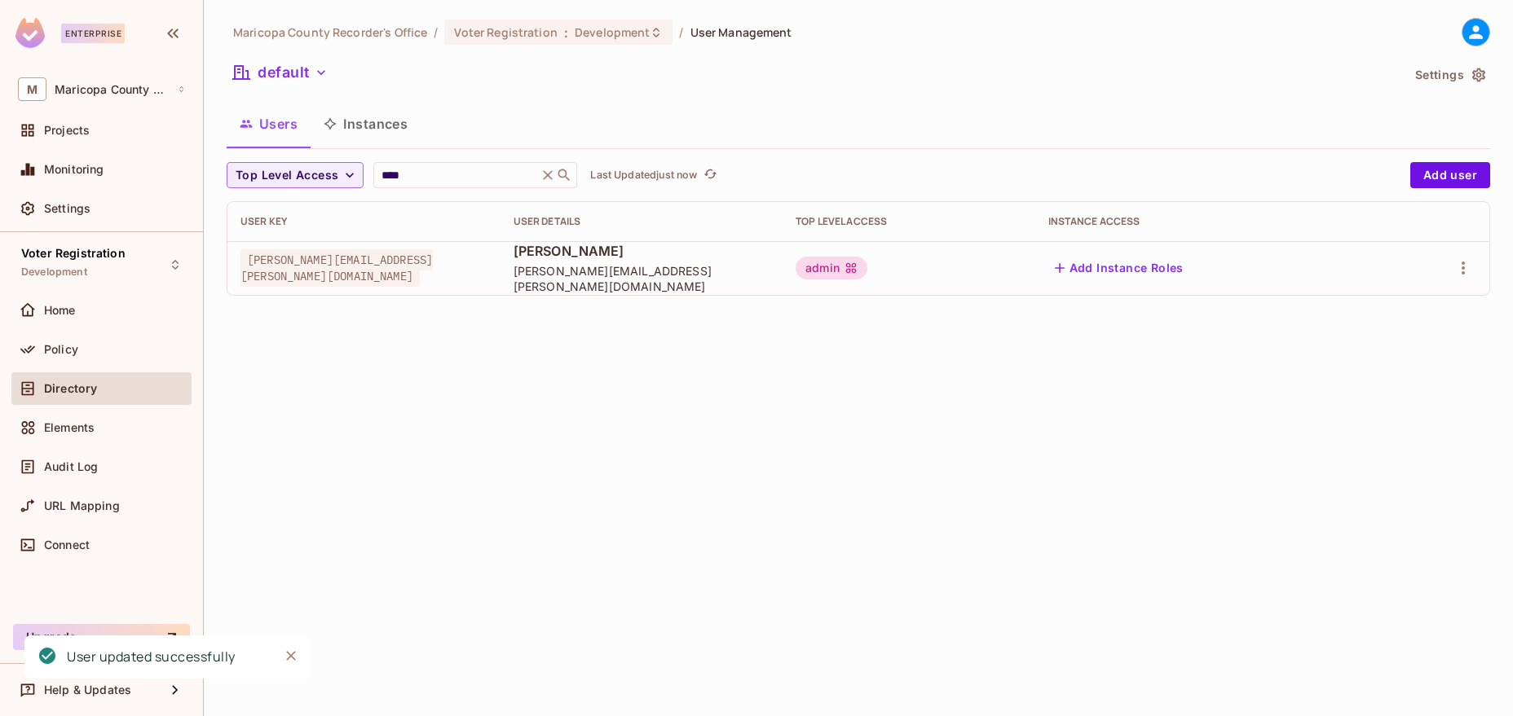
click at [1062, 481] on div "Maricopa County Recorder's Office / Voter Registration : Development / User Man…" at bounding box center [858, 358] width 1309 height 716
